Goal: Task Accomplishment & Management: Manage account settings

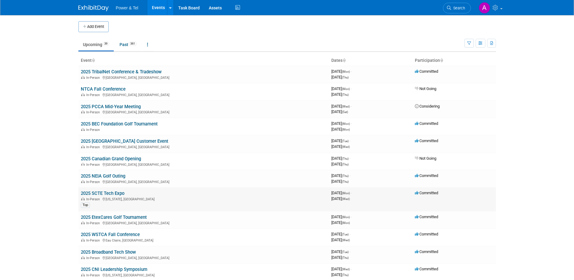
click at [98, 191] on link "2025 SCTE Tech Expo" at bounding box center [103, 192] width 44 height 5
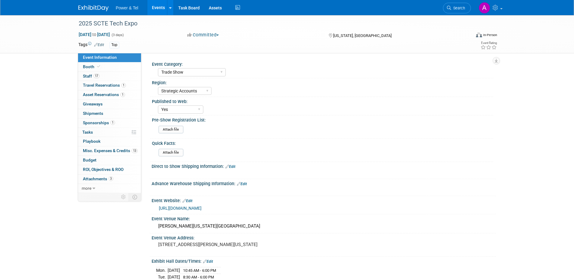
select select "Trade Show"
select select "Strategic Accounts"
select select "Yes"
click at [108, 149] on span "Misc. Expenses & Credits 13" at bounding box center [110, 150] width 55 height 5
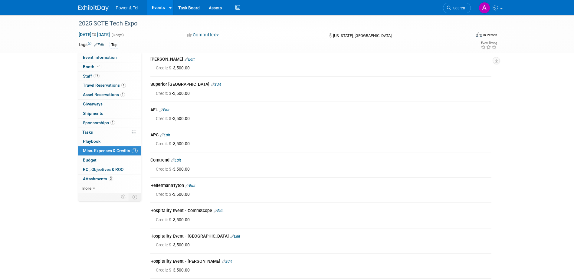
scroll to position [79, 0]
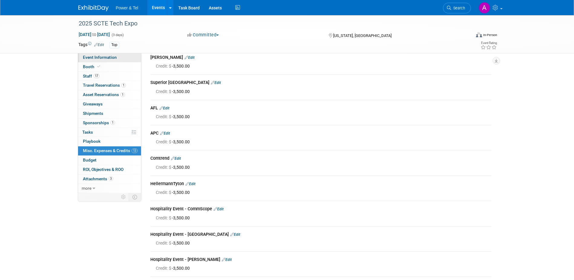
click at [103, 57] on span "Event Information" at bounding box center [100, 57] width 34 height 5
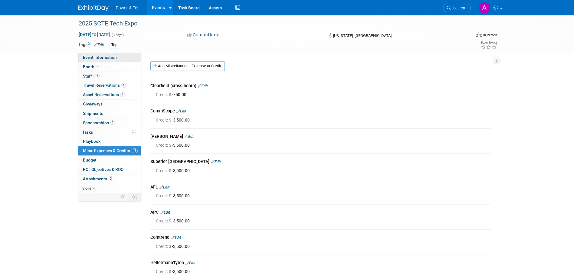
select select "Trade Show"
select select "Strategic Accounts"
select select "Yes"
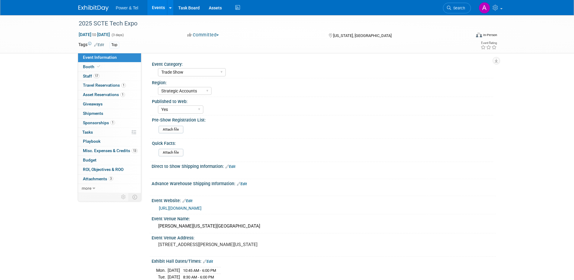
click at [191, 208] on link "[URL][DOMAIN_NAME]" at bounding box center [180, 207] width 43 height 5
